Goal: Information Seeking & Learning: Learn about a topic

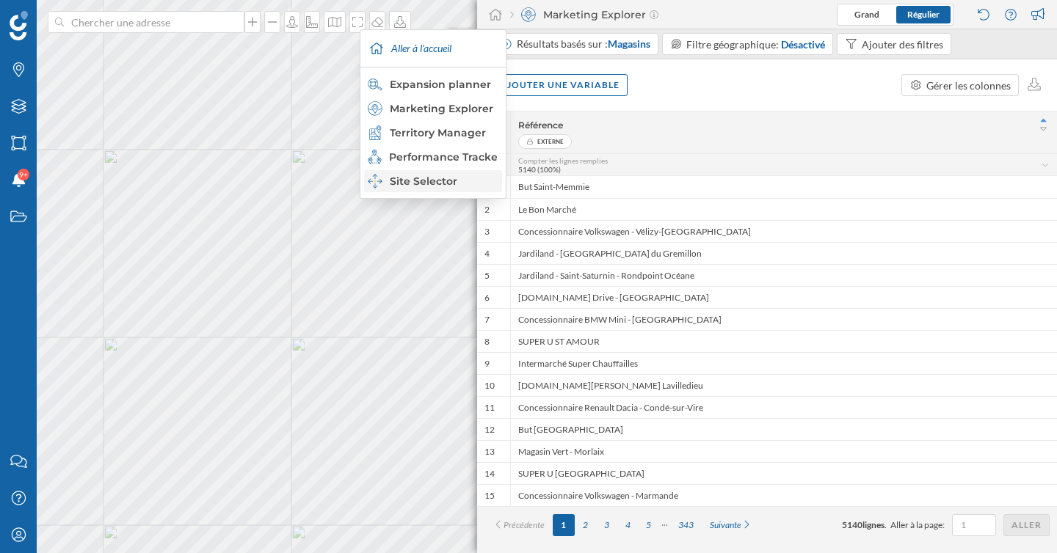
click at [446, 184] on div "Site Selector" at bounding box center [432, 181] width 129 height 15
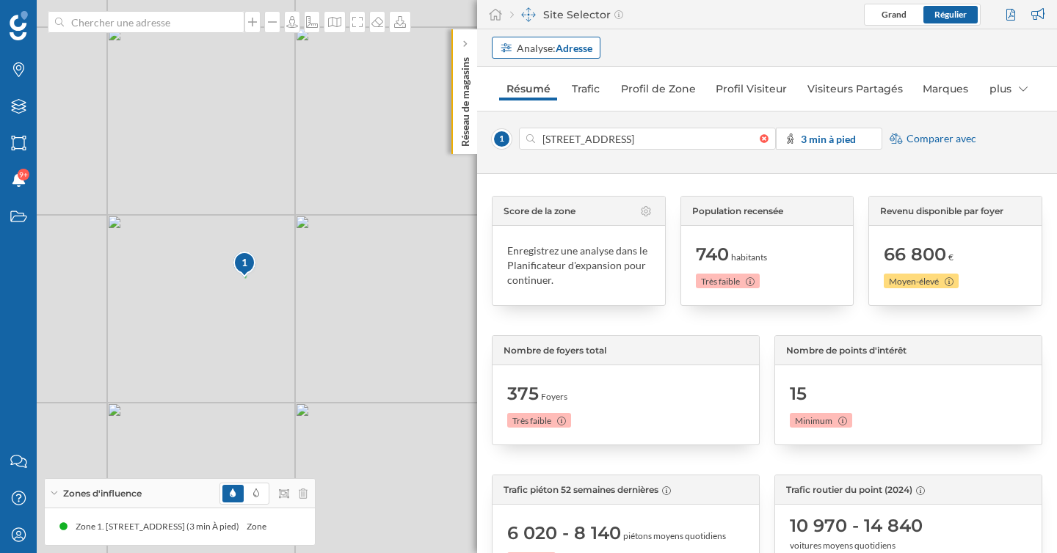
click at [570, 47] on strong "Adresse" at bounding box center [573, 48] width 37 height 12
click at [568, 108] on div "Zone commerciale" at bounding box center [542, 104] width 85 height 12
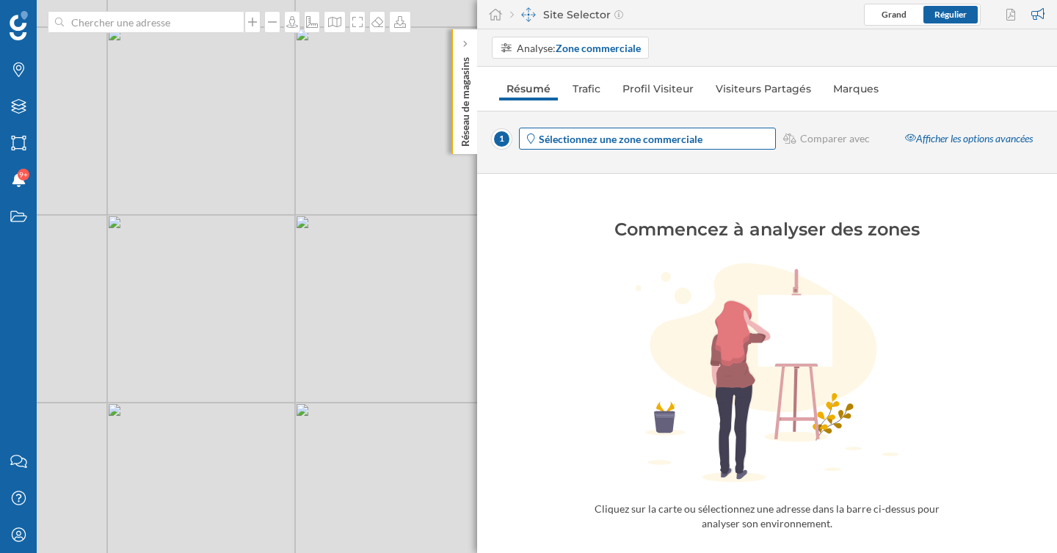
click at [663, 134] on strong "Sélectionnez une zone commerciale" at bounding box center [621, 139] width 164 height 12
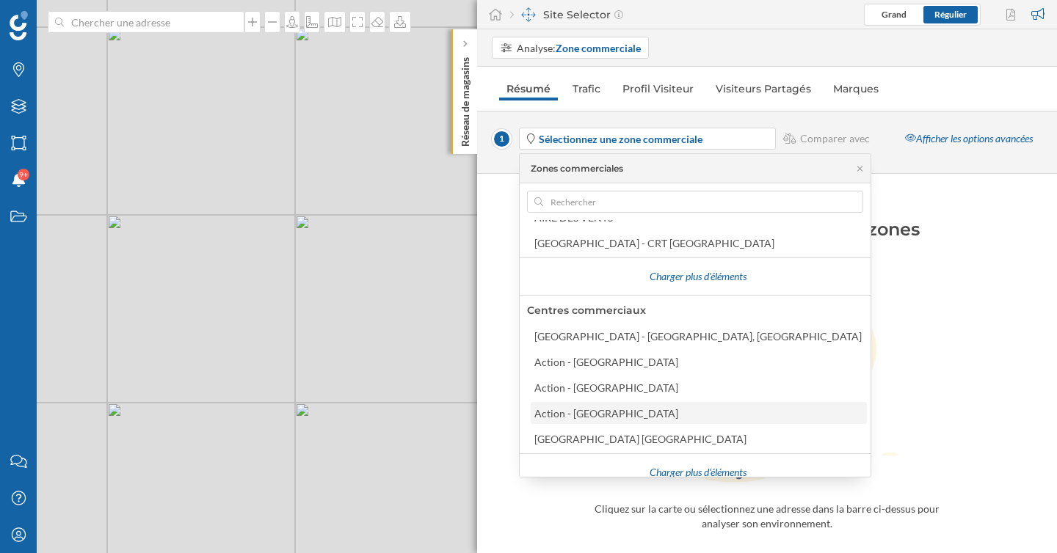
scroll to position [330, 0]
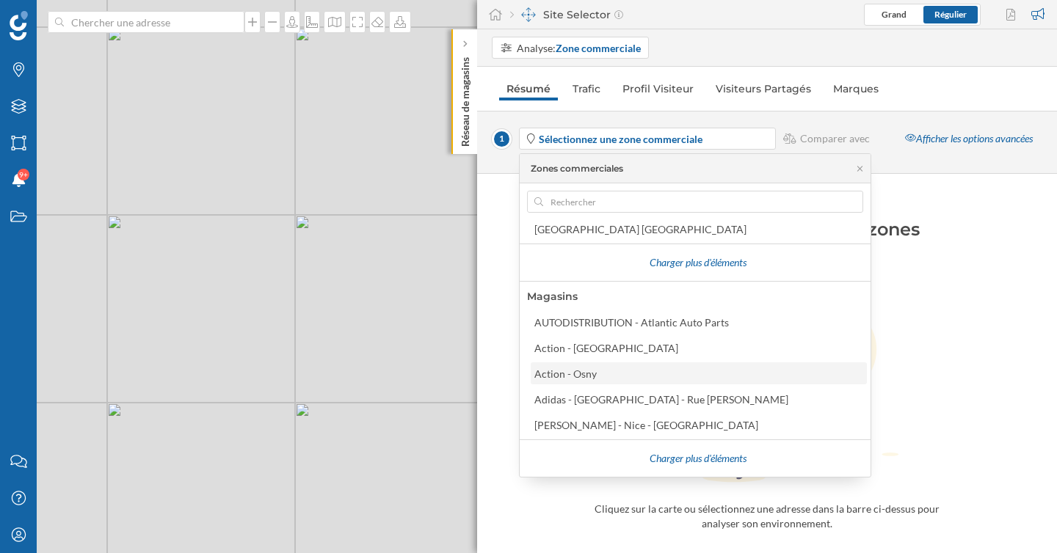
click at [630, 378] on div "Action - Osny" at bounding box center [697, 373] width 327 height 15
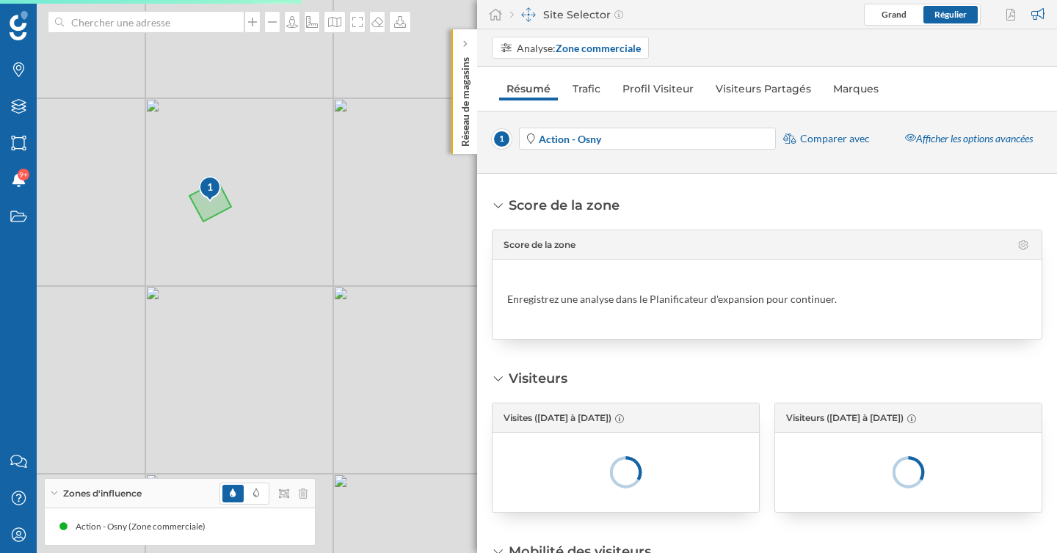
drag, startPoint x: 150, startPoint y: 205, endPoint x: 256, endPoint y: 205, distance: 106.4
click at [255, 205] on div "1 © Mapbox © OpenStreetMap Improve this map" at bounding box center [528, 276] width 1057 height 553
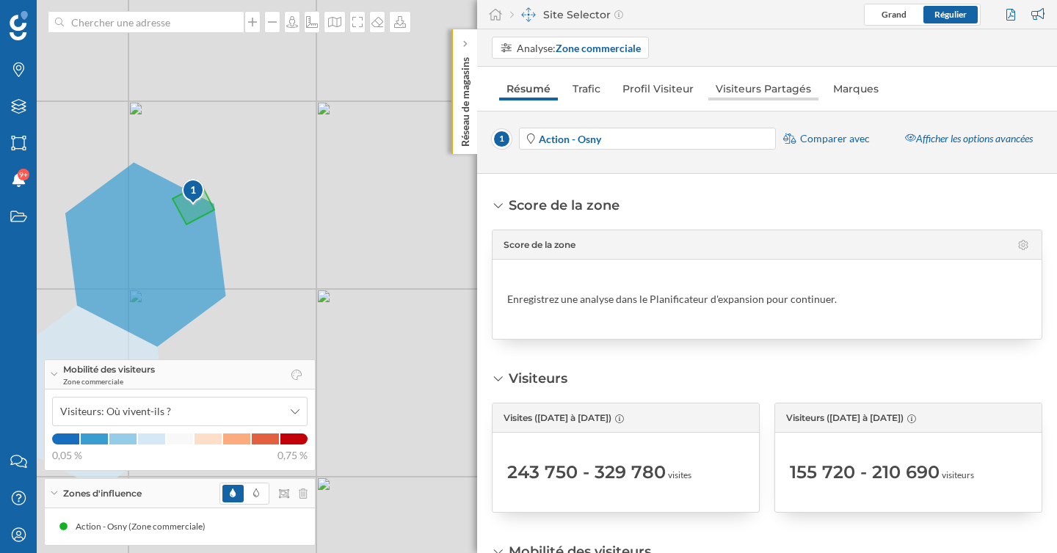
click at [733, 87] on link "Visiteurs Partagés" at bounding box center [763, 88] width 110 height 23
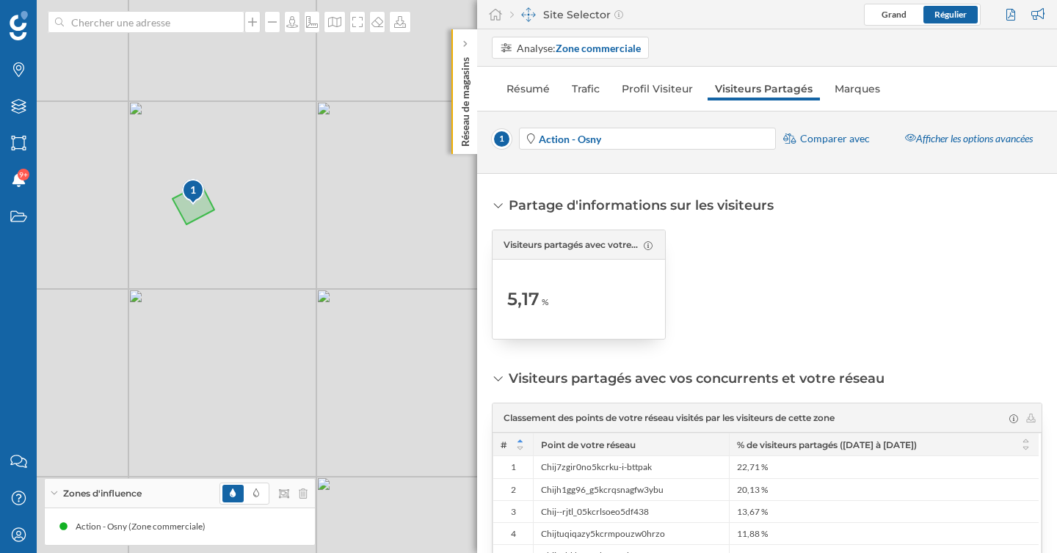
scroll to position [7, 0]
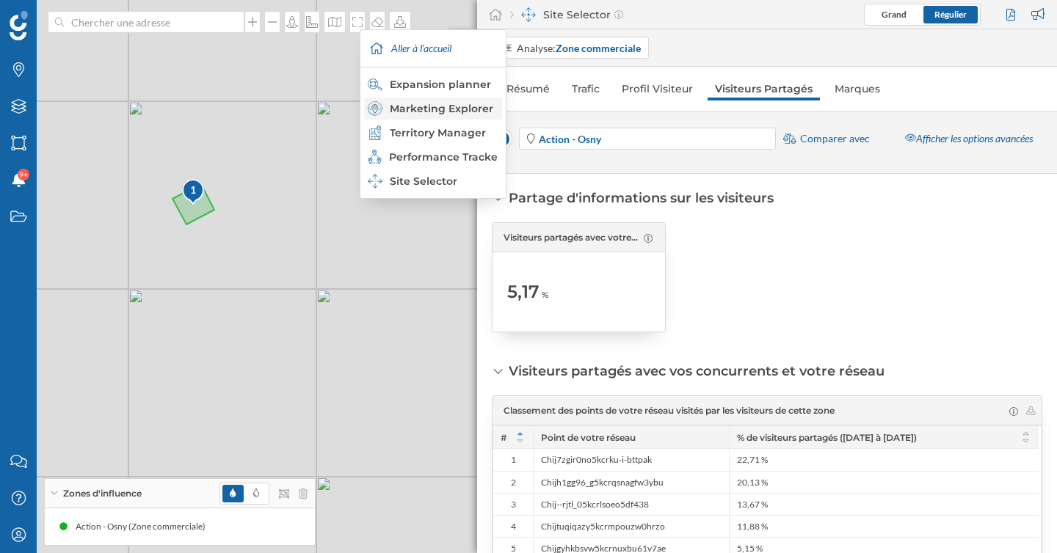
click at [442, 101] on div "Marketing Explorer" at bounding box center [432, 108] width 129 height 15
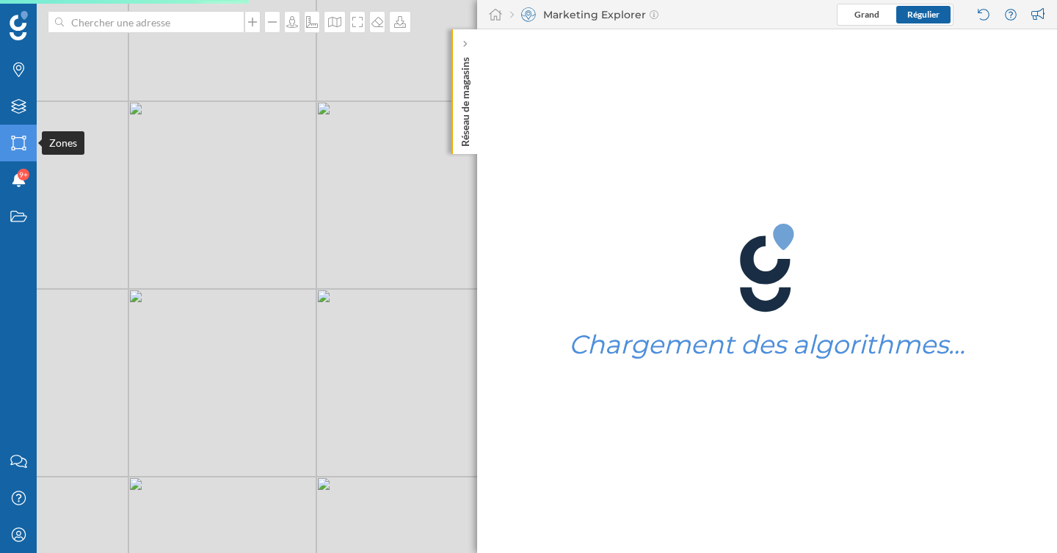
click at [17, 145] on icon "Zones" at bounding box center [19, 143] width 18 height 15
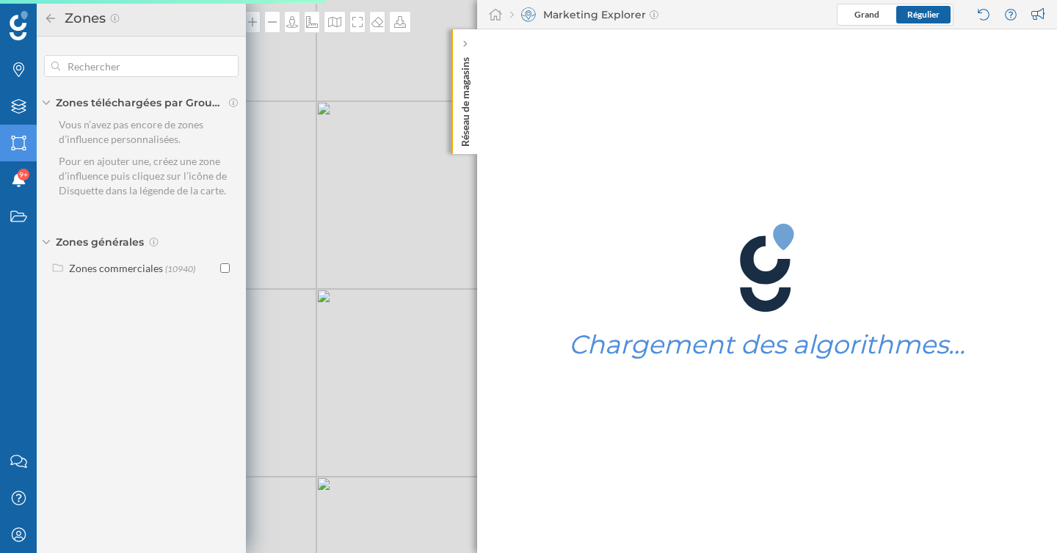
click at [373, 219] on div "© Mapbox © OpenStreetMap Improve this map" at bounding box center [528, 276] width 1057 height 553
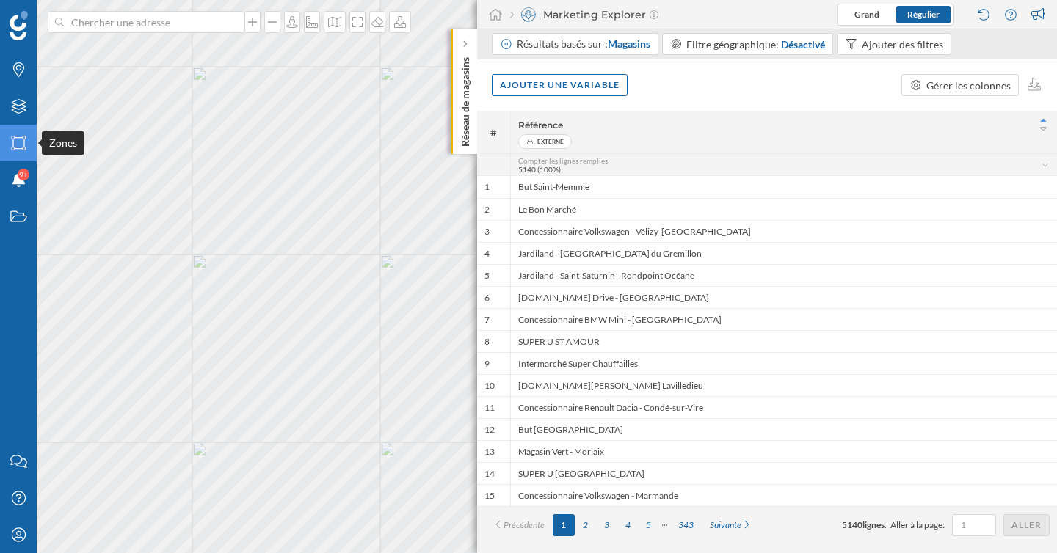
click at [15, 142] on icon "Zones" at bounding box center [19, 143] width 18 height 15
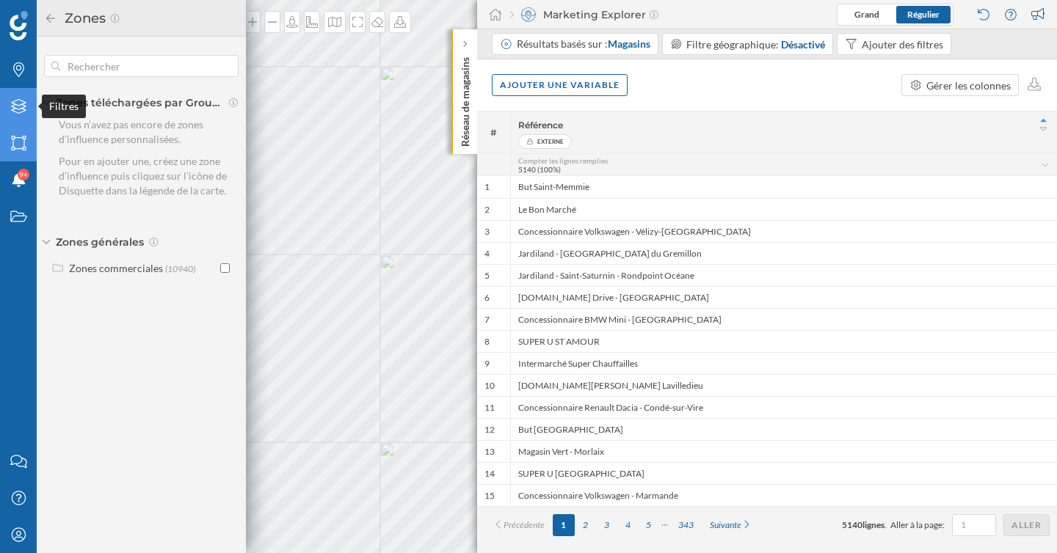
click at [18, 108] on icon "Filtres" at bounding box center [19, 106] width 18 height 15
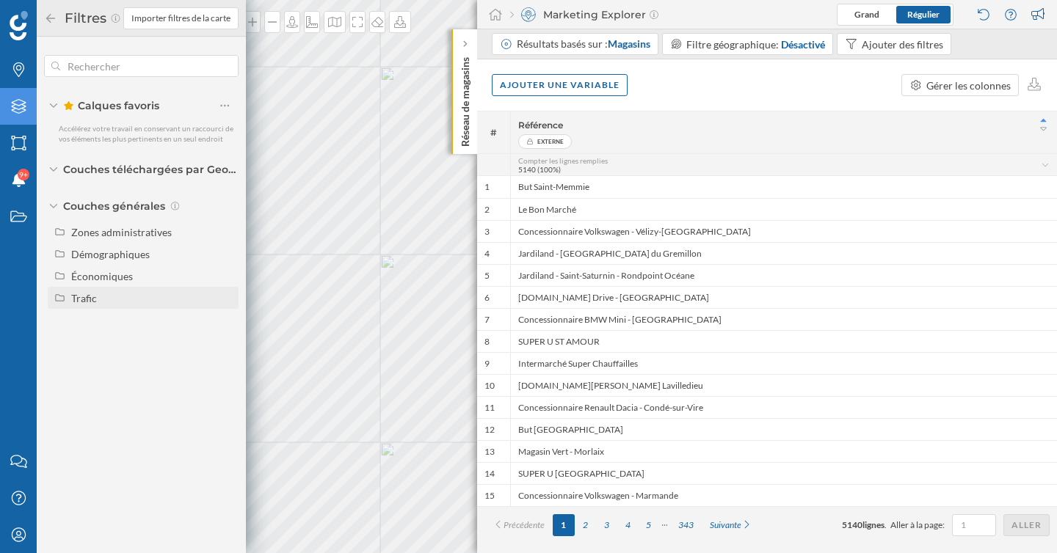
click at [84, 305] on div "Trafic" at bounding box center [143, 298] width 191 height 22
click at [103, 319] on div "Trafic routier" at bounding box center [106, 320] width 60 height 12
click at [224, 319] on input "Trafic routier" at bounding box center [229, 321] width 10 height 10
radio input "true"
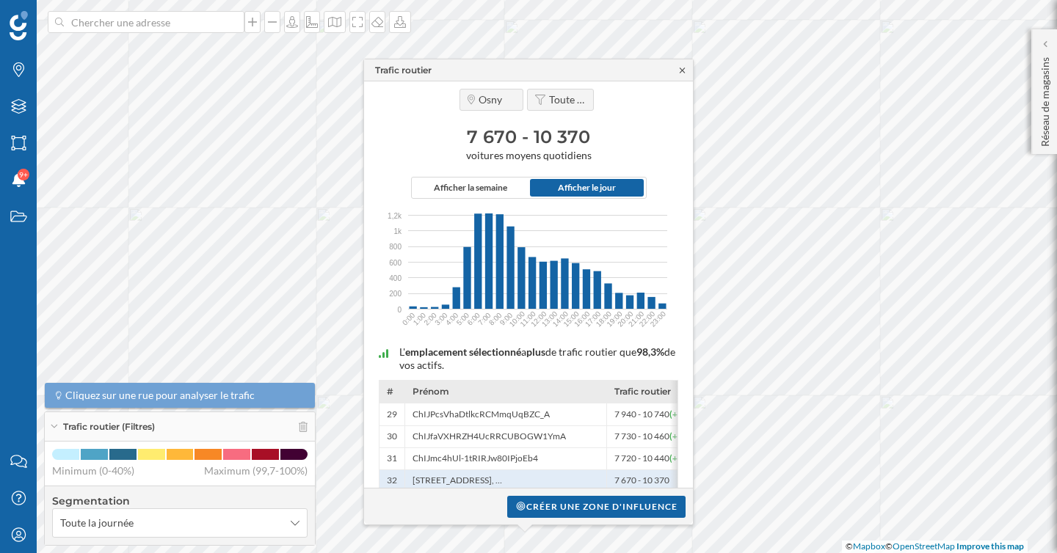
click at [681, 67] on icon at bounding box center [682, 70] width 11 height 9
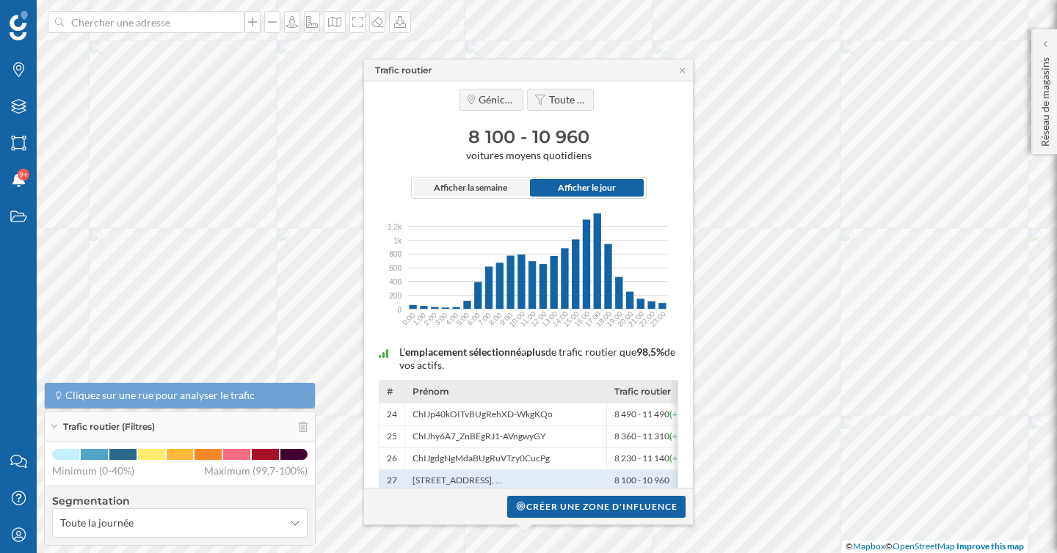
click at [469, 186] on span "Afficher la semaine" at bounding box center [470, 187] width 73 height 13
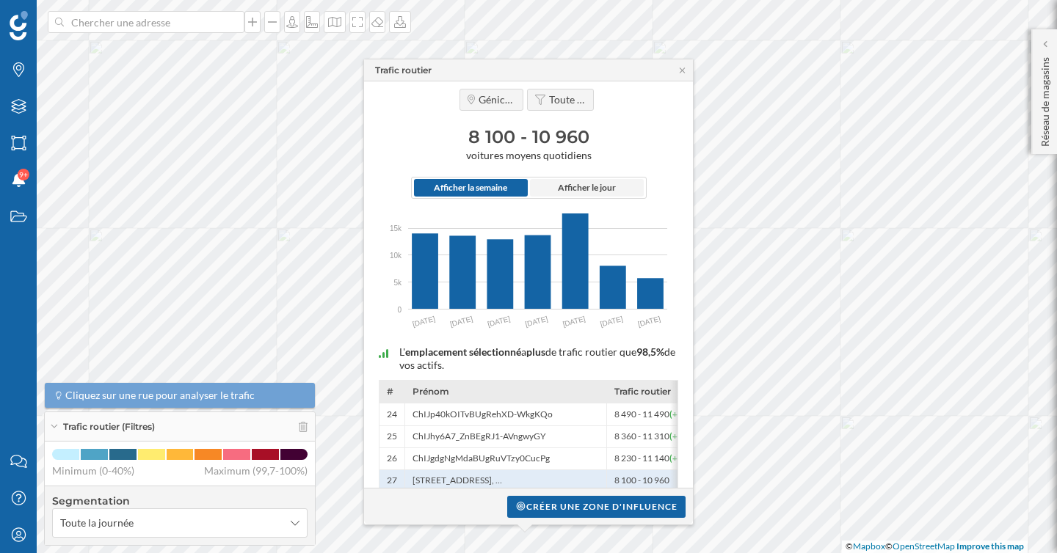
click at [615, 186] on span "Afficher le jour" at bounding box center [587, 188] width 114 height 18
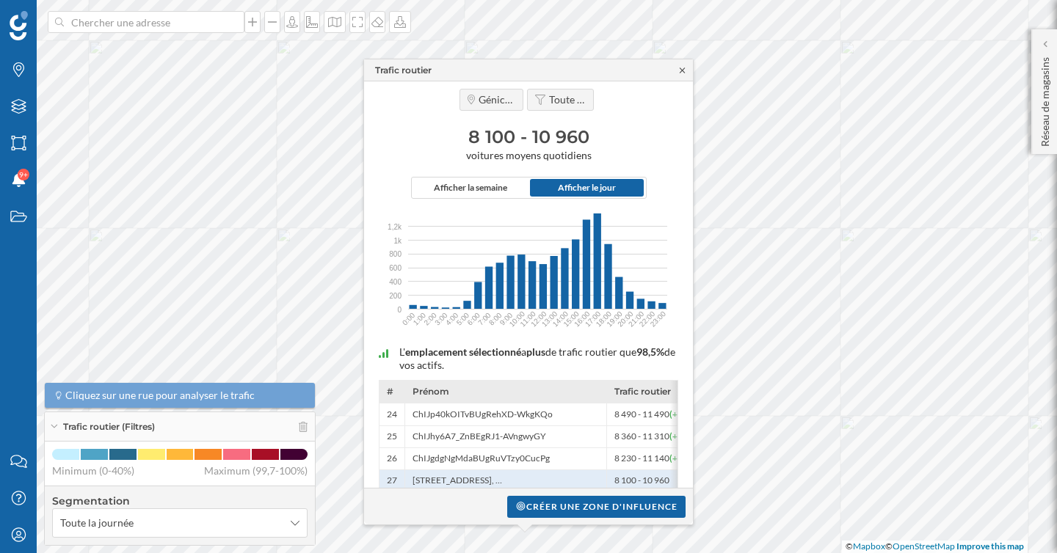
click at [682, 70] on icon at bounding box center [681, 70] width 5 height 5
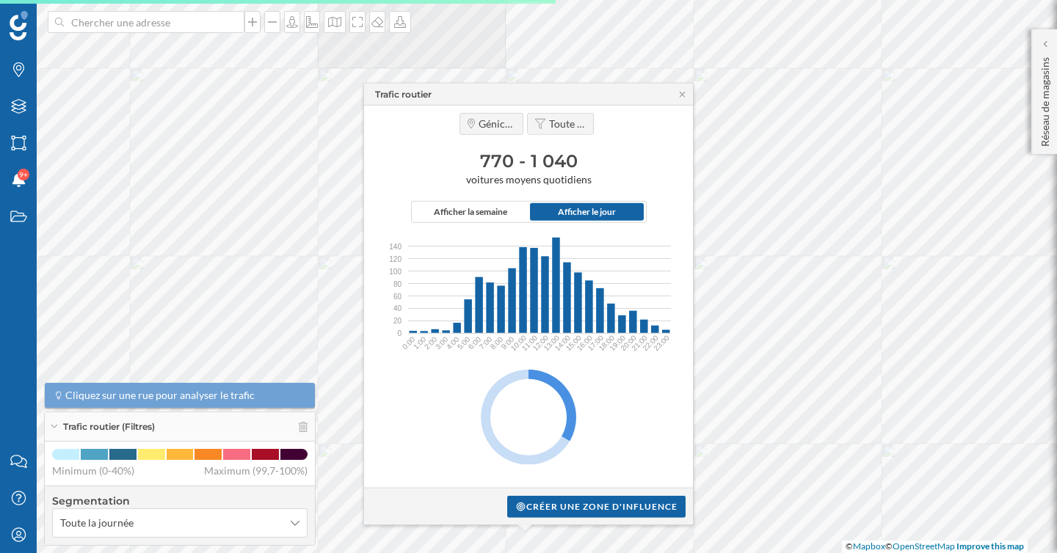
click at [468, 473] on div at bounding box center [528, 417] width 314 height 125
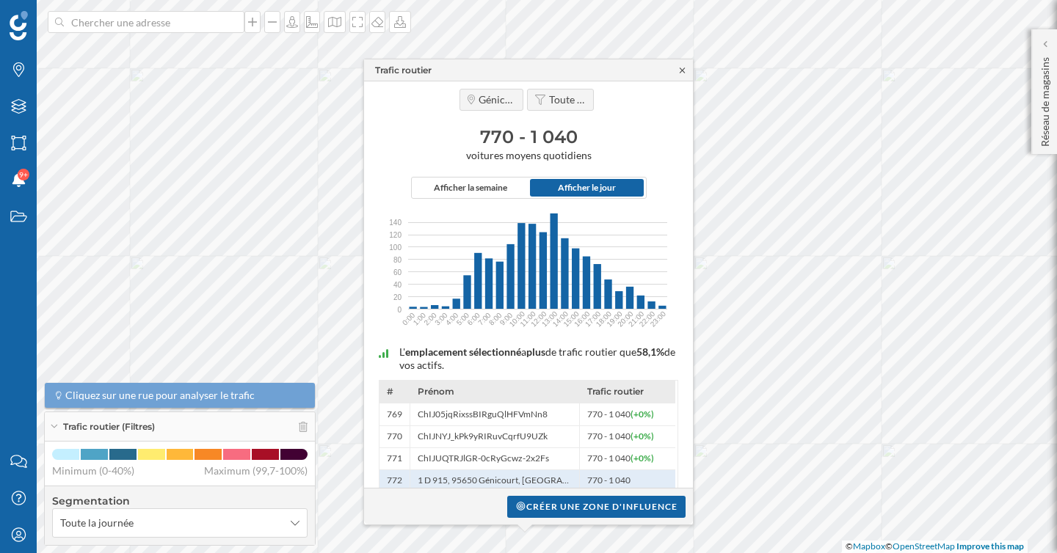
click at [682, 70] on icon at bounding box center [682, 70] width 11 height 9
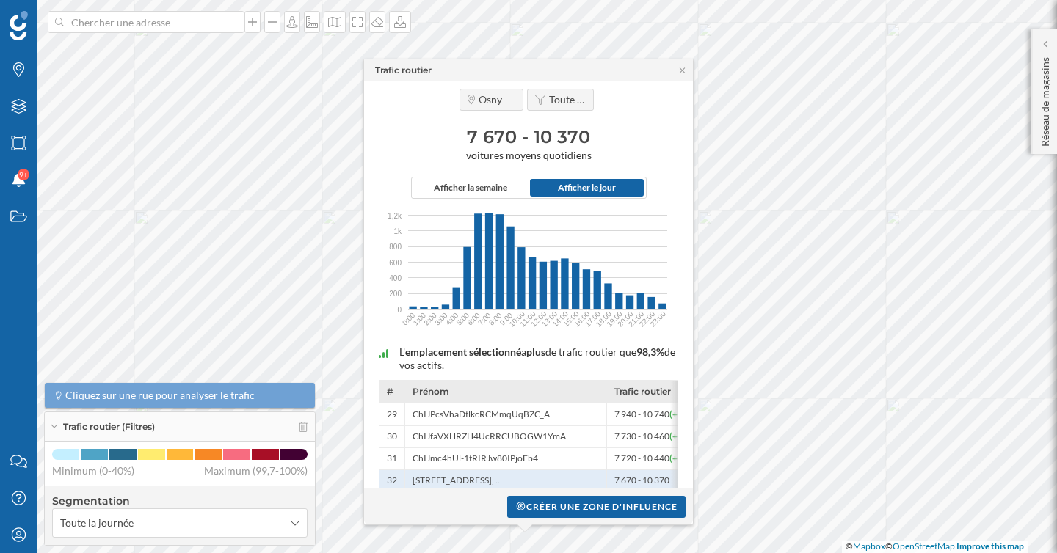
scroll to position [89, 0]
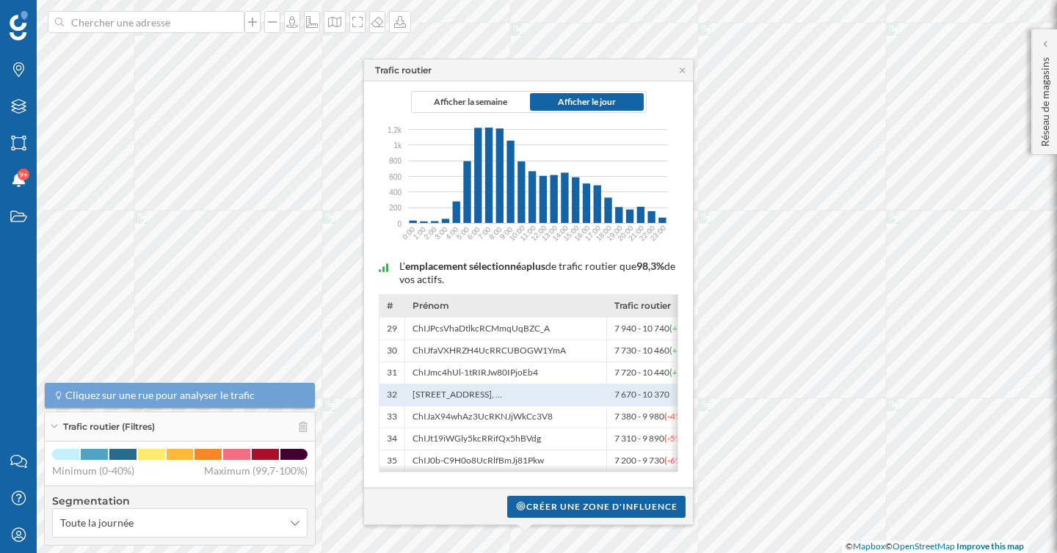
drag, startPoint x: 557, startPoint y: 471, endPoint x: 629, endPoint y: 471, distance: 71.9
click at [629, 471] on div "# [GEOGRAPHIC_DATA] Trafic routier 29 ChIJPcsVhaDtlkcRCMmqUqBZC_A 7 940 - 10 74…" at bounding box center [528, 383] width 298 height 177
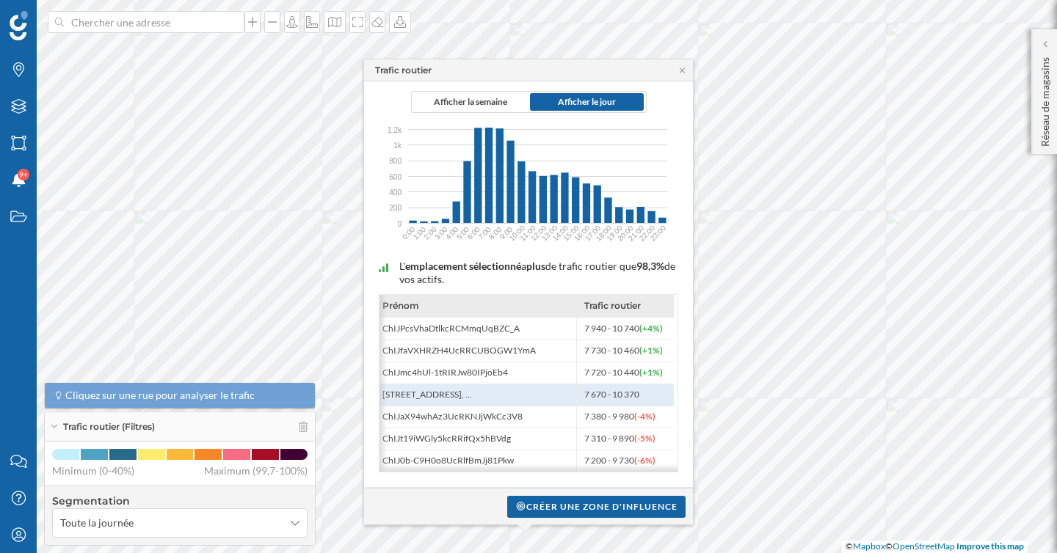
click at [289, 478] on span "Maximum (99,7-100%)" at bounding box center [255, 471] width 103 height 15
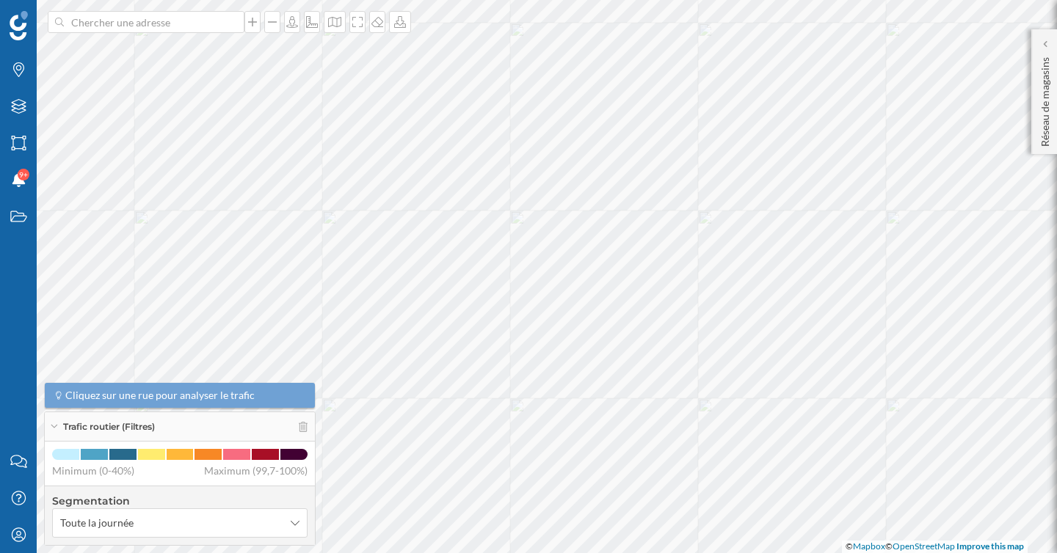
click at [129, 471] on span "Minimum (0-40%)" at bounding box center [93, 471] width 82 height 15
click at [238, 466] on span "Maximum (99,7-100%)" at bounding box center [255, 471] width 103 height 15
click at [202, 525] on span "Toute la journée" at bounding box center [171, 523] width 223 height 15
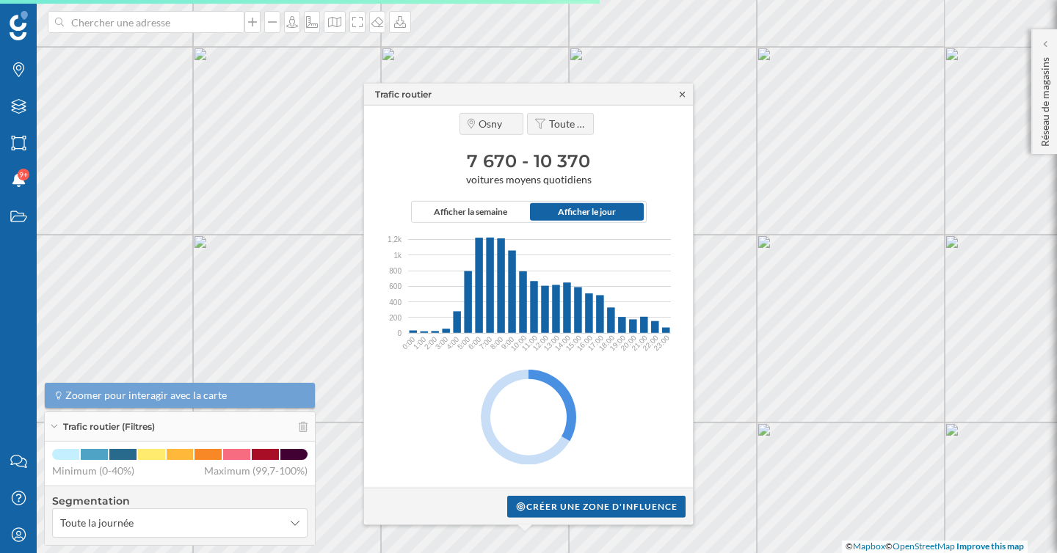
click at [683, 106] on div "Osny Toute la journée 7 670 - 10 370 voitures moyens quotidiens Afficher la sem…" at bounding box center [528, 297] width 329 height 382
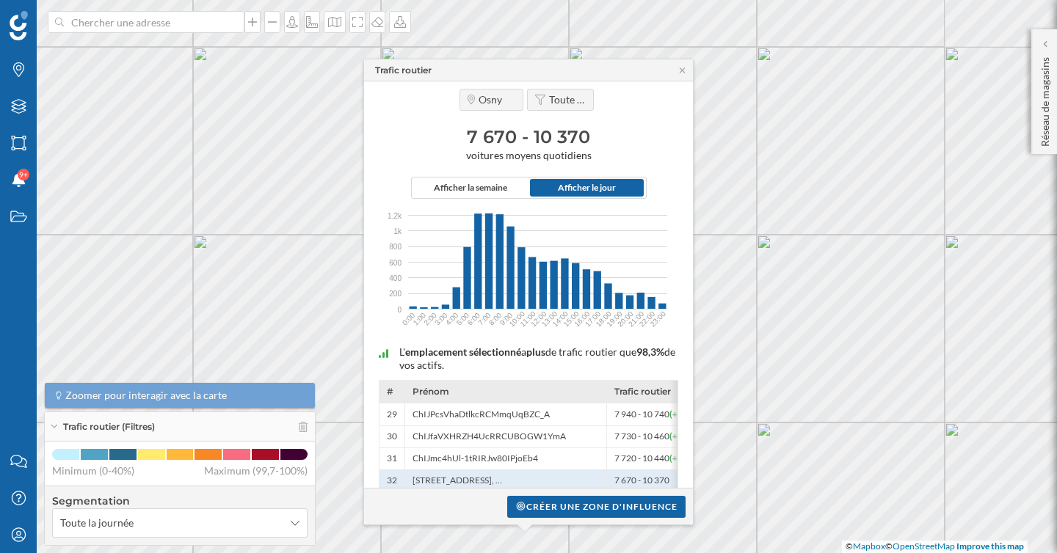
click at [687, 77] on div "Trafic routier" at bounding box center [528, 70] width 329 height 22
click at [682, 72] on icon at bounding box center [682, 70] width 11 height 9
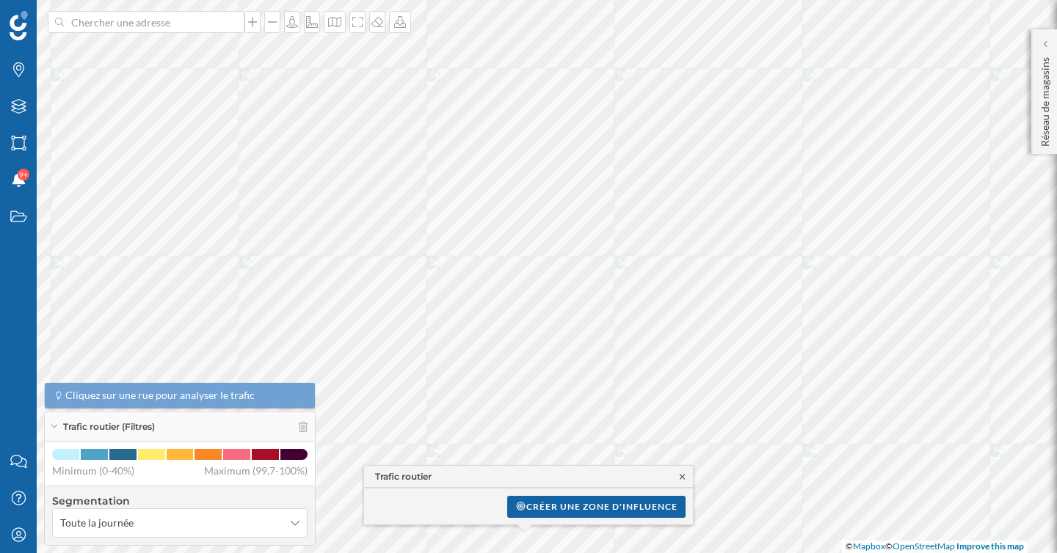
click at [682, 473] on icon at bounding box center [682, 477] width 11 height 9
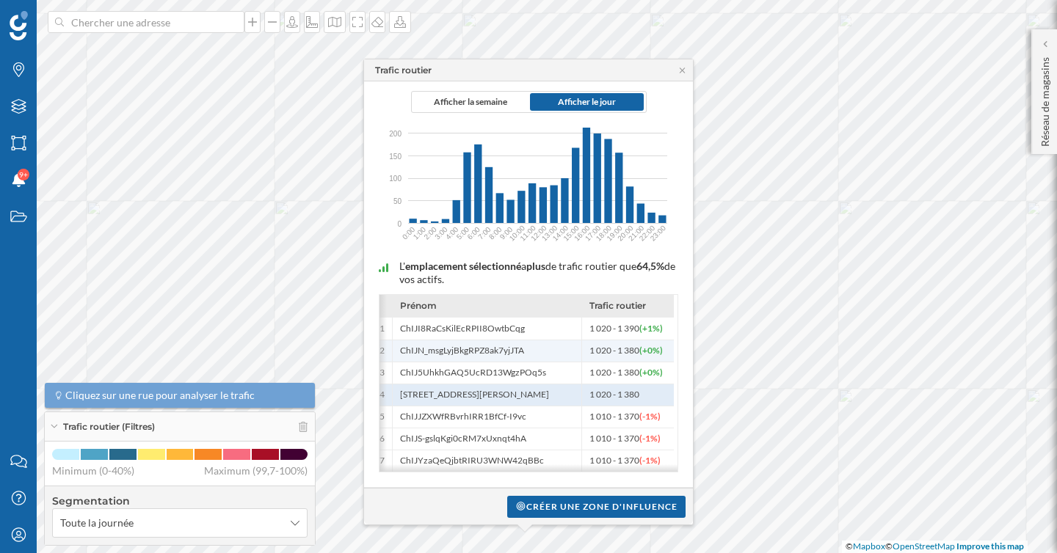
scroll to position [0, 0]
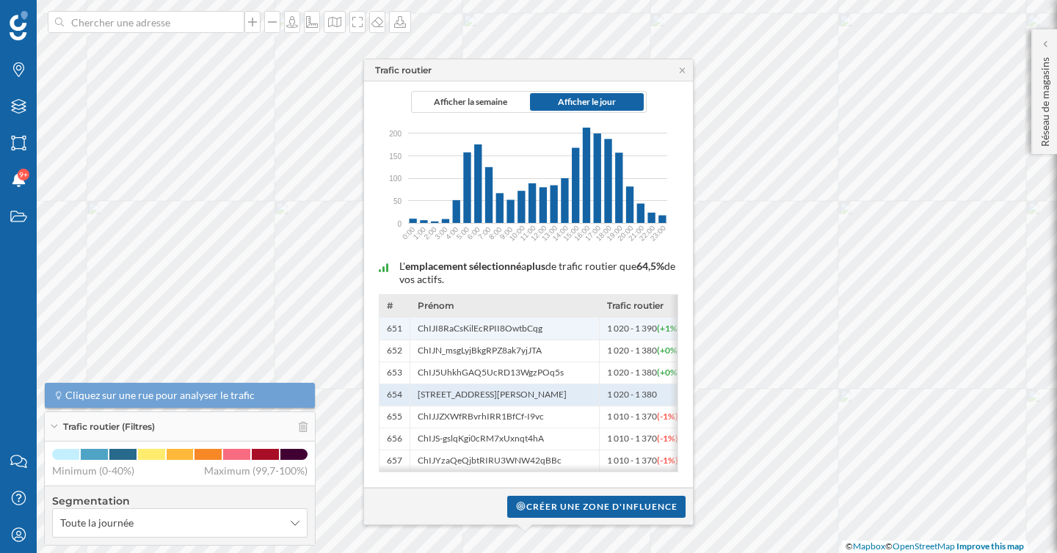
click at [551, 329] on span "ChIJI8RaCsKilEcRPII8OwtbCqg" at bounding box center [504, 329] width 174 height 12
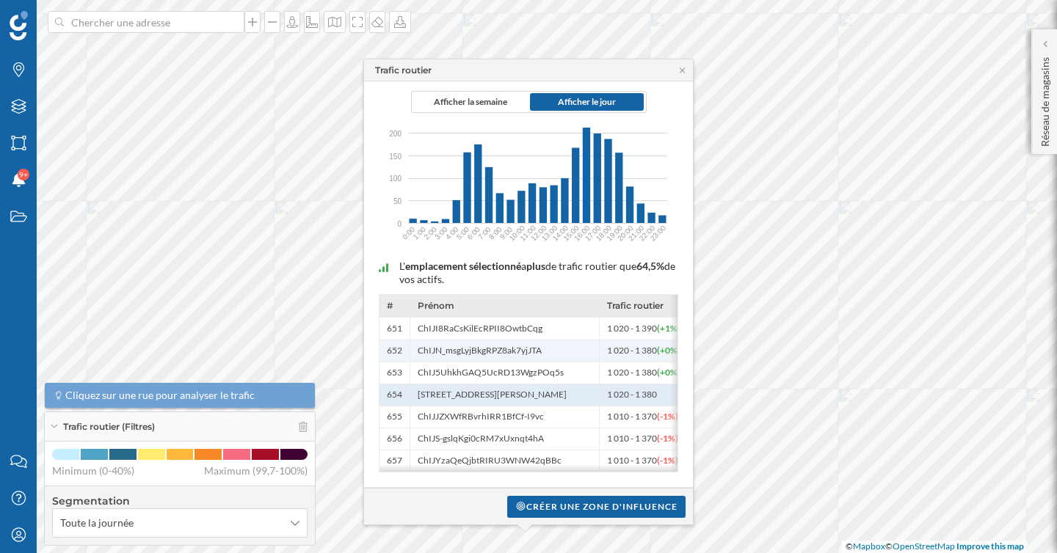
click at [544, 345] on span "ChIJN_msgLyjBkgRPZ8ak7yjJTA" at bounding box center [504, 351] width 174 height 12
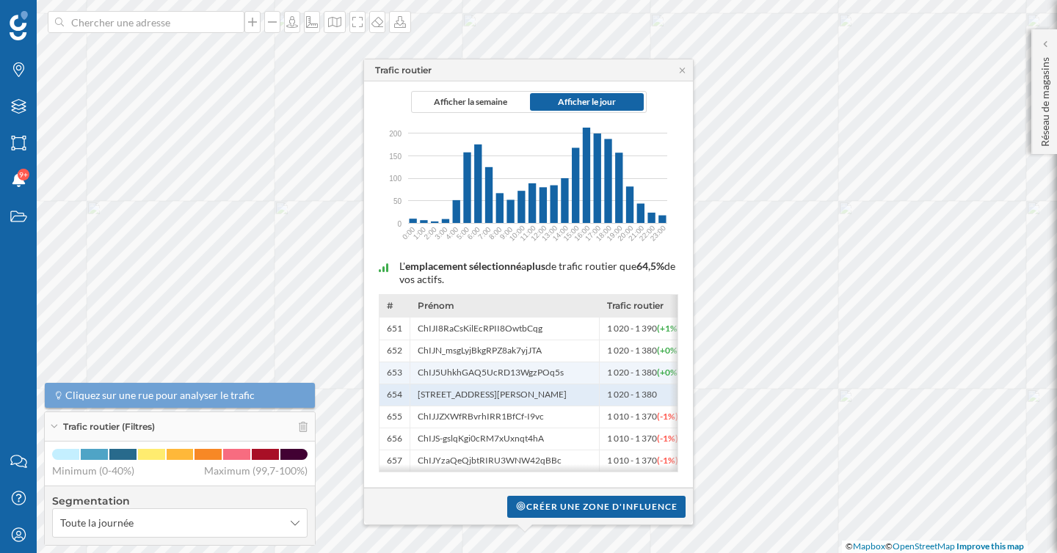
click at [546, 368] on span "ChIJ5UhkhGAQ5UcRD13WgzPOq5s" at bounding box center [490, 373] width 146 height 12
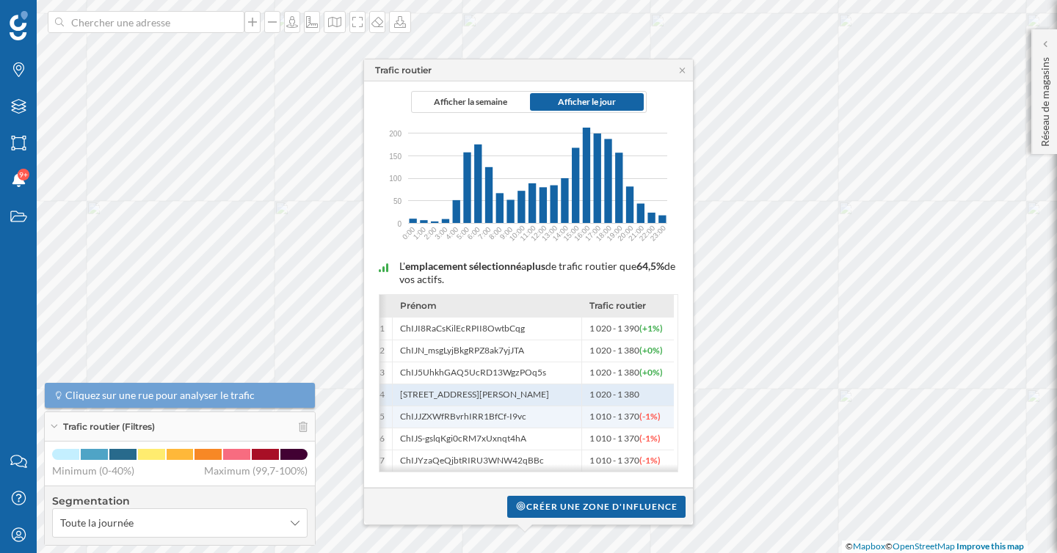
click at [560, 406] on div "ChIJJZXWfRBvrhIRR1BfCf-I9vc" at bounding box center [486, 417] width 189 height 22
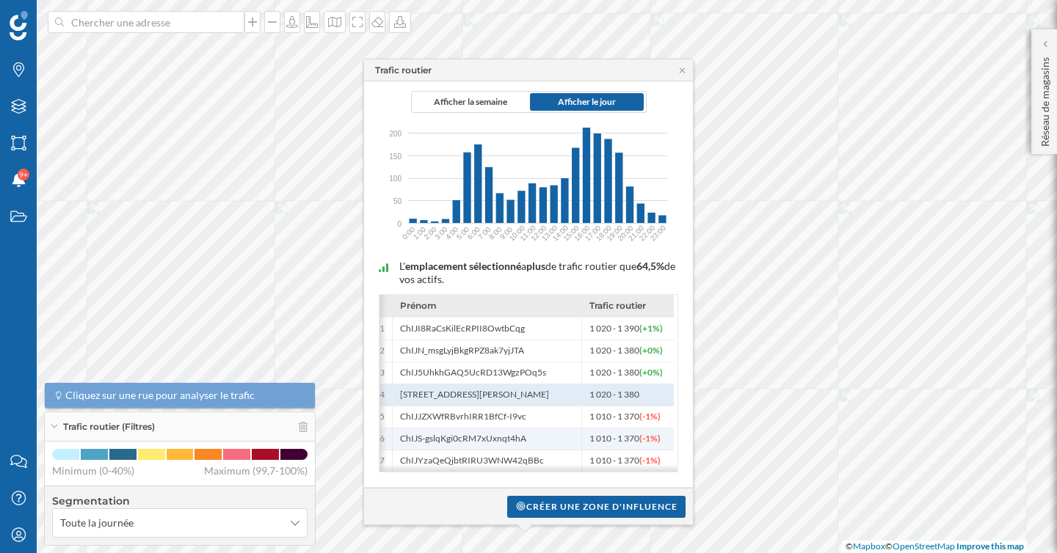
click at [576, 442] on div "ChIJS-gslqKgi0cRM7xUxnqt4hA" at bounding box center [486, 439] width 189 height 22
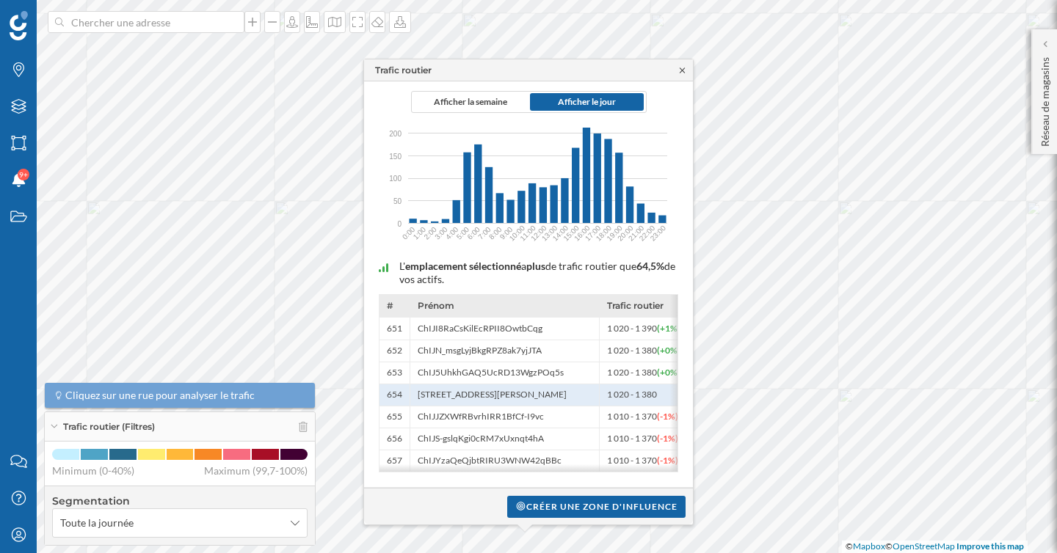
click at [679, 73] on icon at bounding box center [682, 70] width 11 height 9
